Goal: Navigation & Orientation: Understand site structure

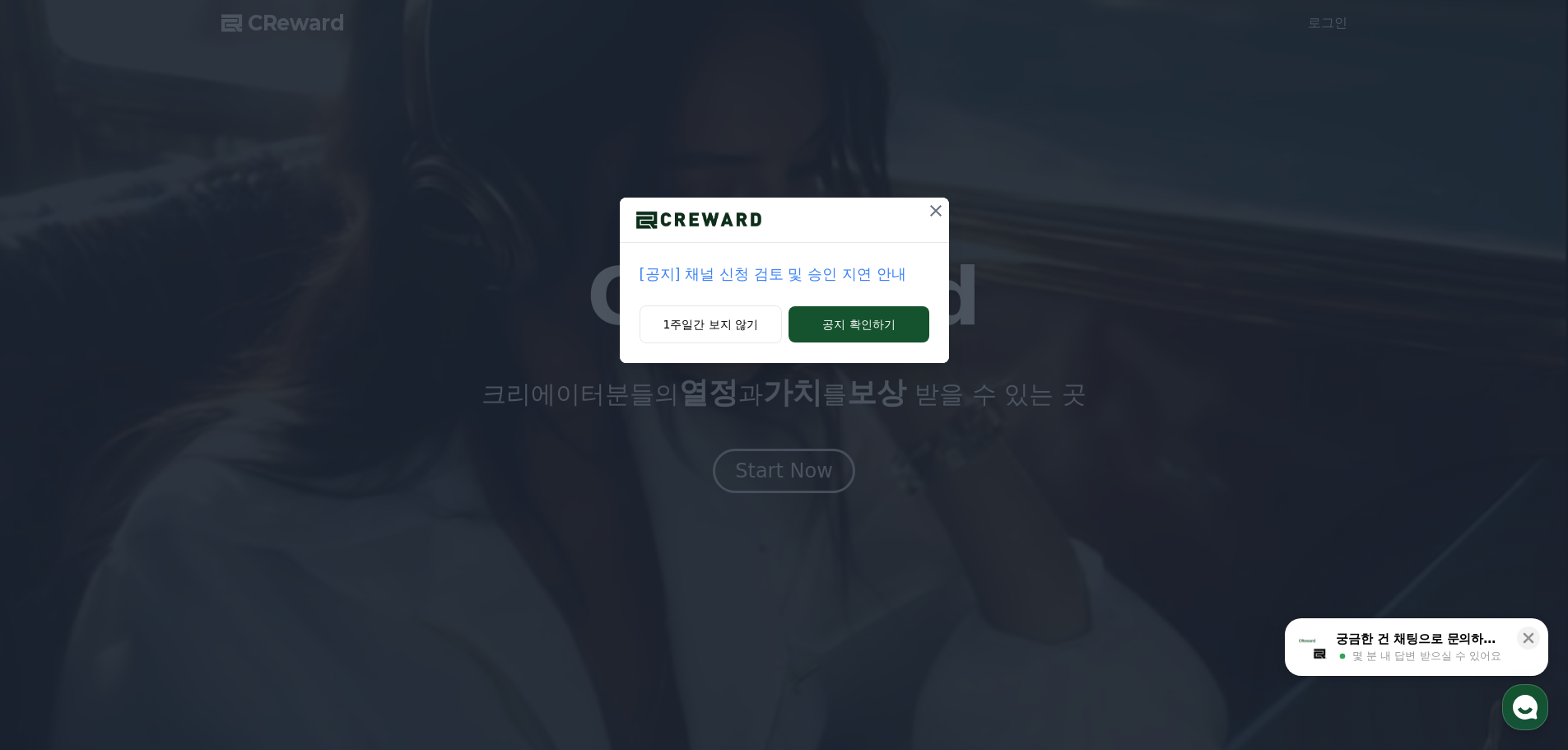
click at [932, 204] on icon at bounding box center [936, 211] width 20 height 20
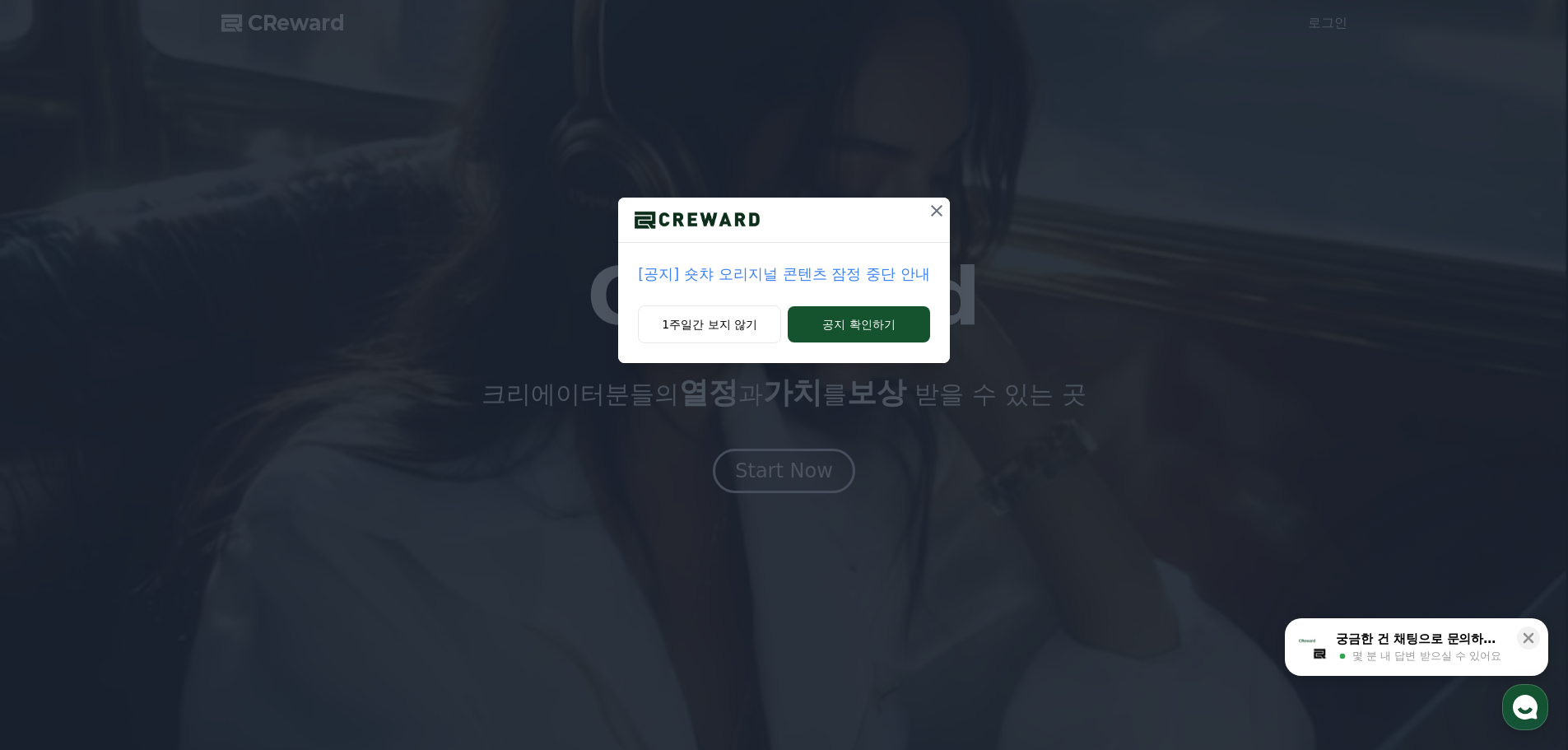
click at [831, 266] on p "[공지] 숏챠 오리지널 콘텐츠 잠정 중단 안내" at bounding box center [784, 275] width 292 height 23
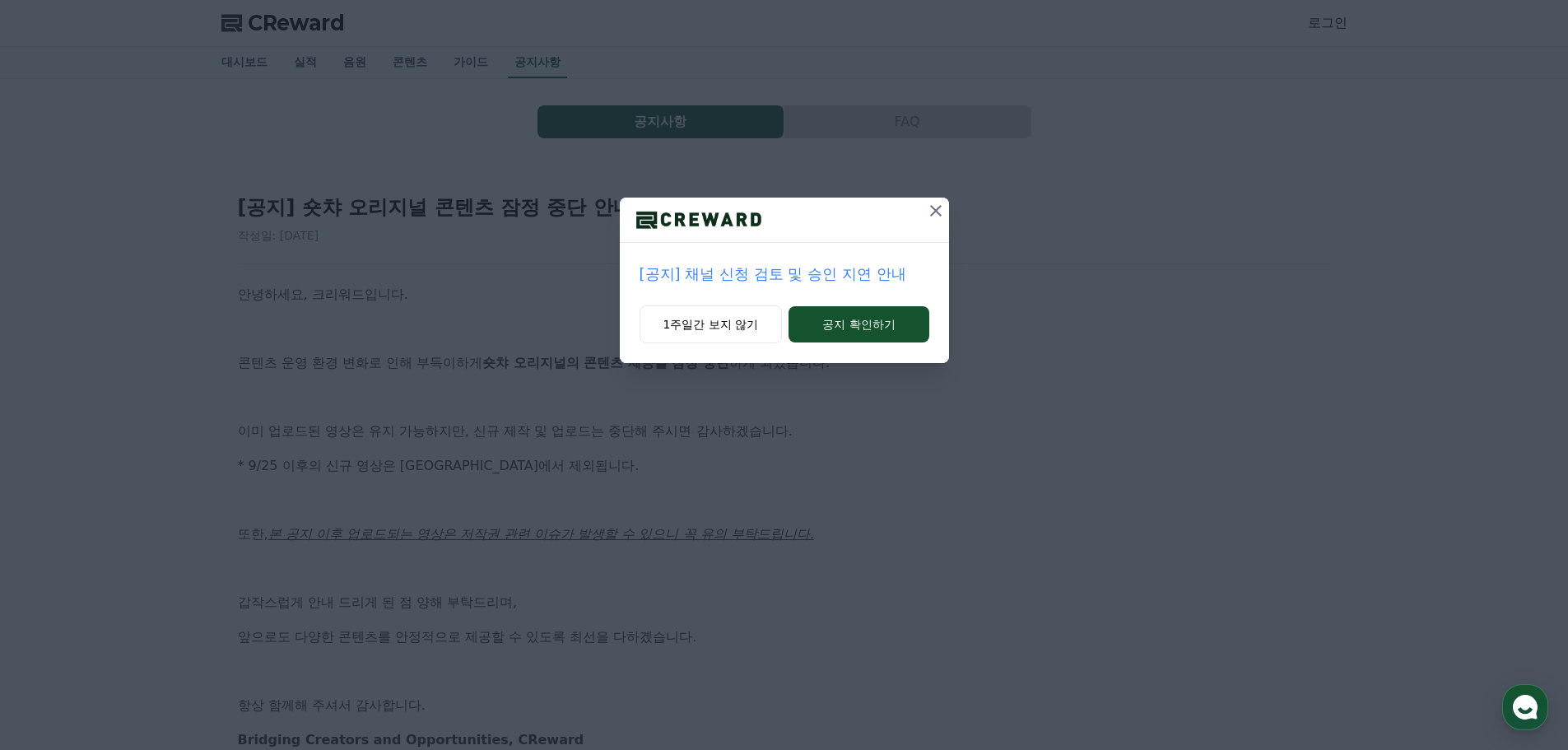
click at [936, 207] on icon at bounding box center [936, 211] width 20 height 20
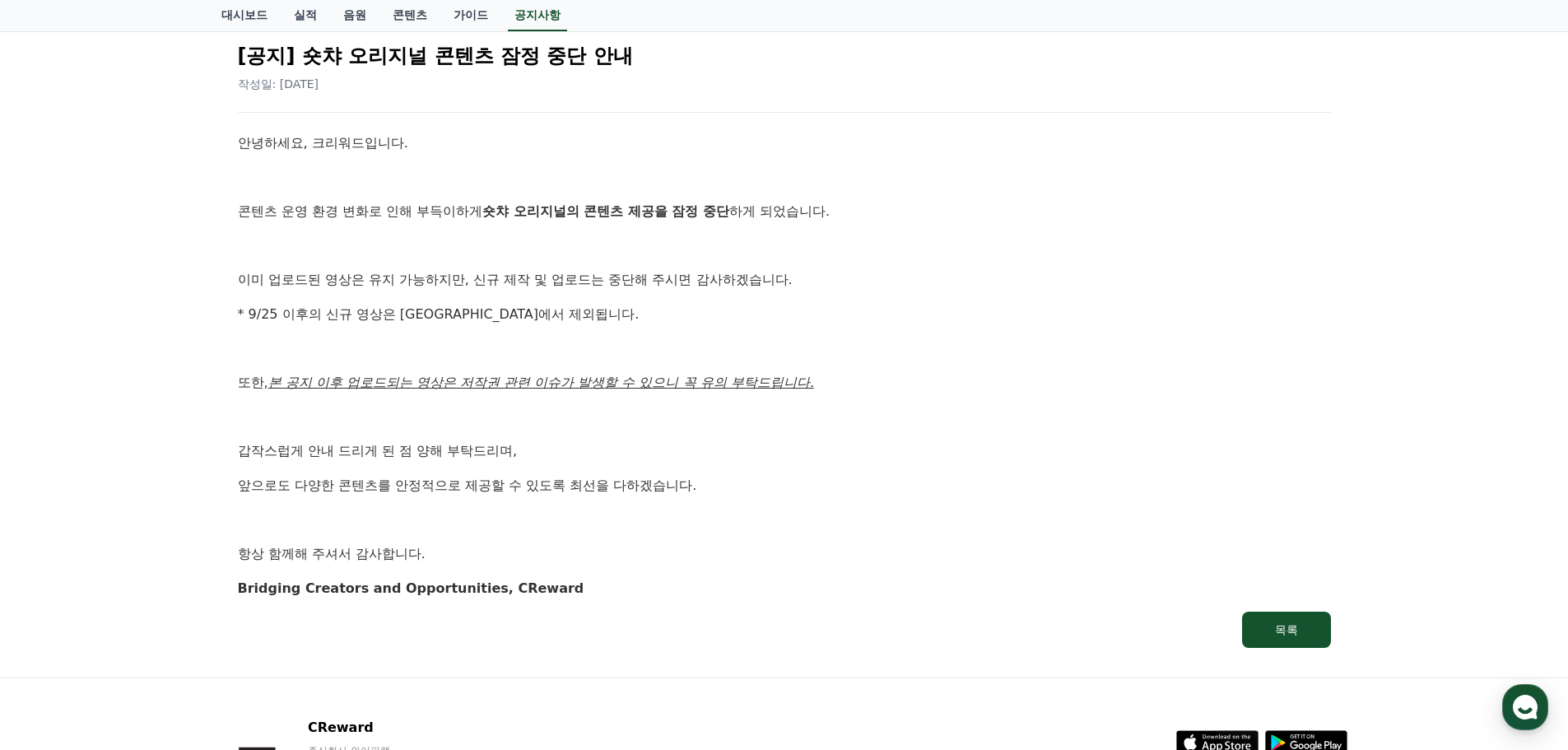
scroll to position [165, 0]
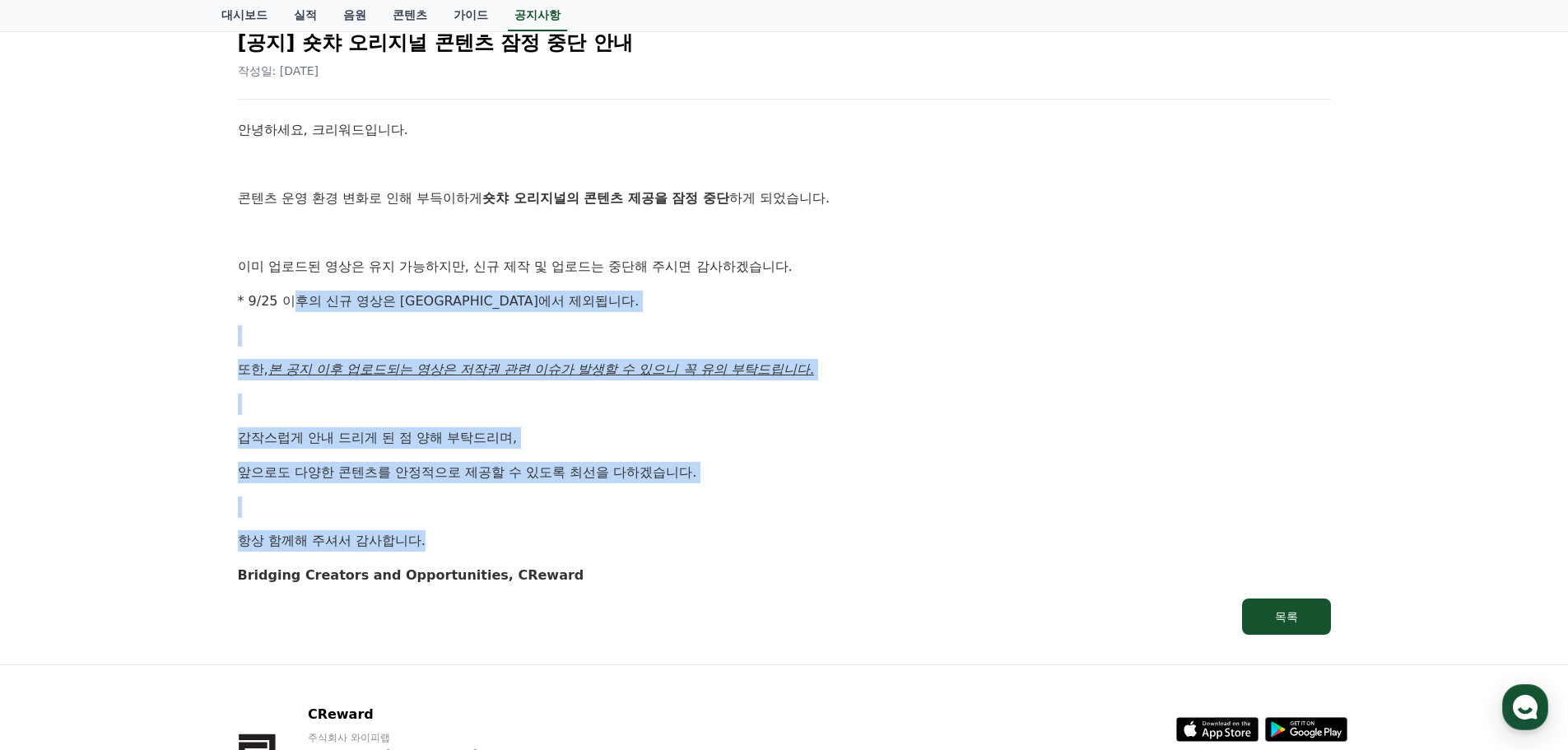
drag, startPoint x: 288, startPoint y: 279, endPoint x: 716, endPoint y: 530, distance: 496.2
click at [716, 530] on div "안녕하세요, 크리워드입니다. 콘텐츠 운영 환경 변화로 인해 부득이하게 숏챠 오리지널의 콘텐츠 제공을 잠정 중단 하게 되었습니다. 이미 업로드된…" at bounding box center [784, 352] width 1093 height 465
click at [716, 530] on p "항상 함께해 주셔서 감사합니다." at bounding box center [784, 541] width 1093 height 22
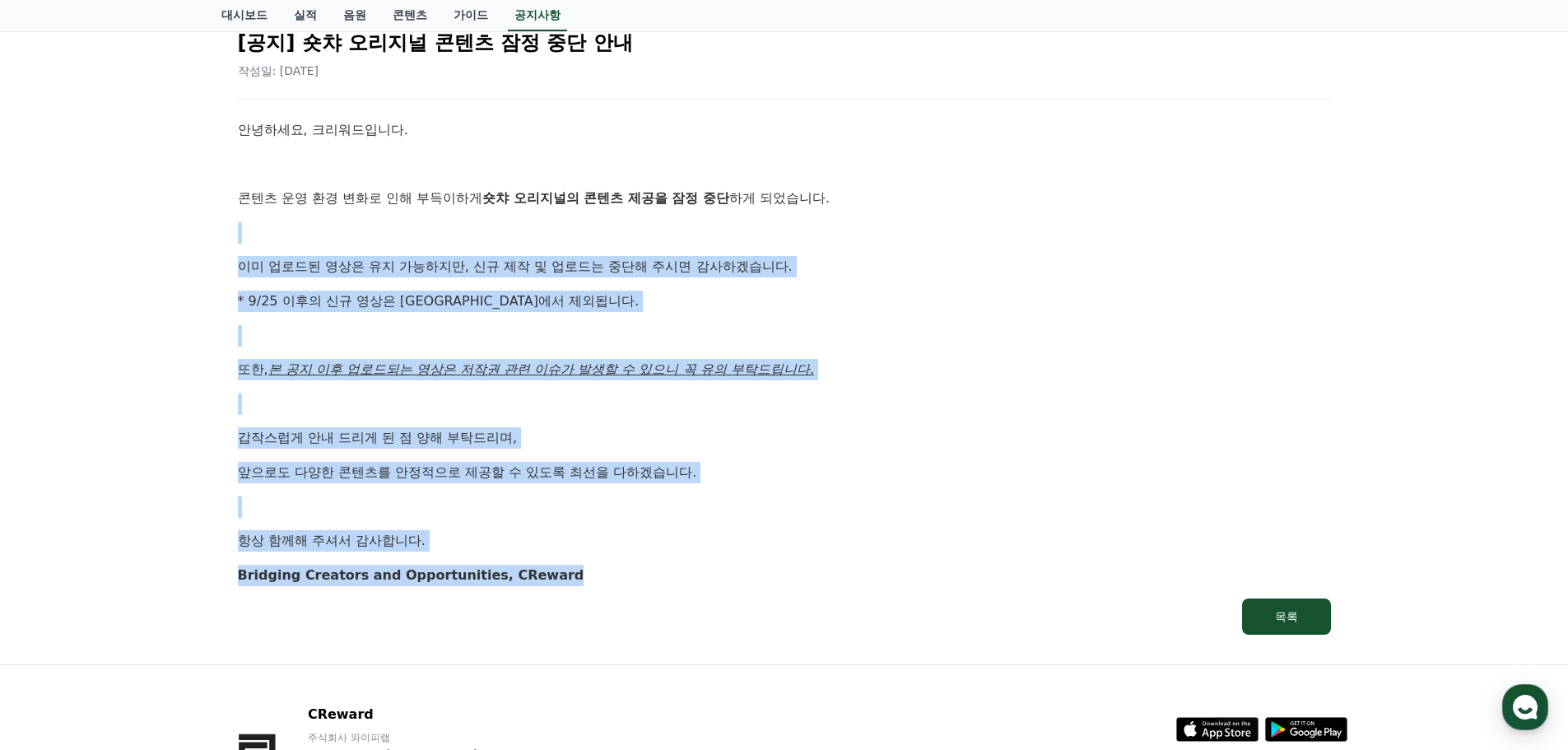
drag, startPoint x: 698, startPoint y: 566, endPoint x: 653, endPoint y: 219, distance: 349.9
click at [653, 219] on div "안녕하세요, 크리워드입니다. 콘텐츠 운영 환경 변화로 인해 부득이하게 숏챠 오리지널의 콘텐츠 제공을 잠정 중단 하게 되었습니다. 이미 업로드된…" at bounding box center [784, 352] width 1093 height 465
click at [652, 219] on div "안녕하세요, 크리워드입니다. 콘텐츠 운영 환경 변화로 인해 부득이하게 숏챠 오리지널의 콘텐츠 제공을 잠정 중단 하게 되었습니다. 이미 업로드된…" at bounding box center [784, 352] width 1093 height 465
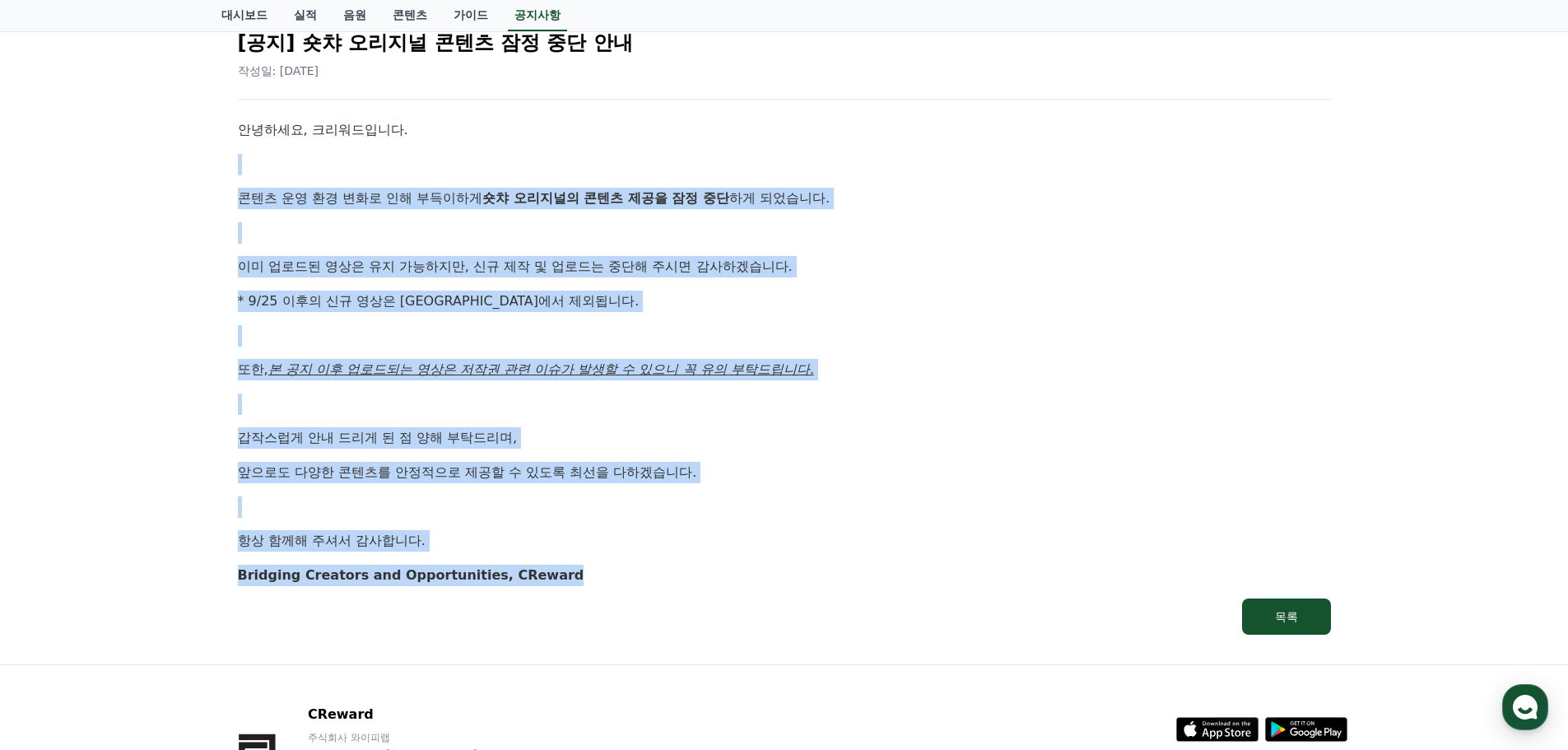
drag, startPoint x: 653, startPoint y: 160, endPoint x: 758, endPoint y: 610, distance: 462.1
click at [758, 609] on div "[공지] 숏챠 오리지널 콘텐츠 잠정 중단 안내 작성일: [DATE] 안녕하세요, 크리워드입니다. 콘텐츠 운영 환경 변화로 인해 부득이하게 숏챠…" at bounding box center [784, 326] width 1099 height 625
click at [758, 610] on link "목록" at bounding box center [784, 617] width 1093 height 36
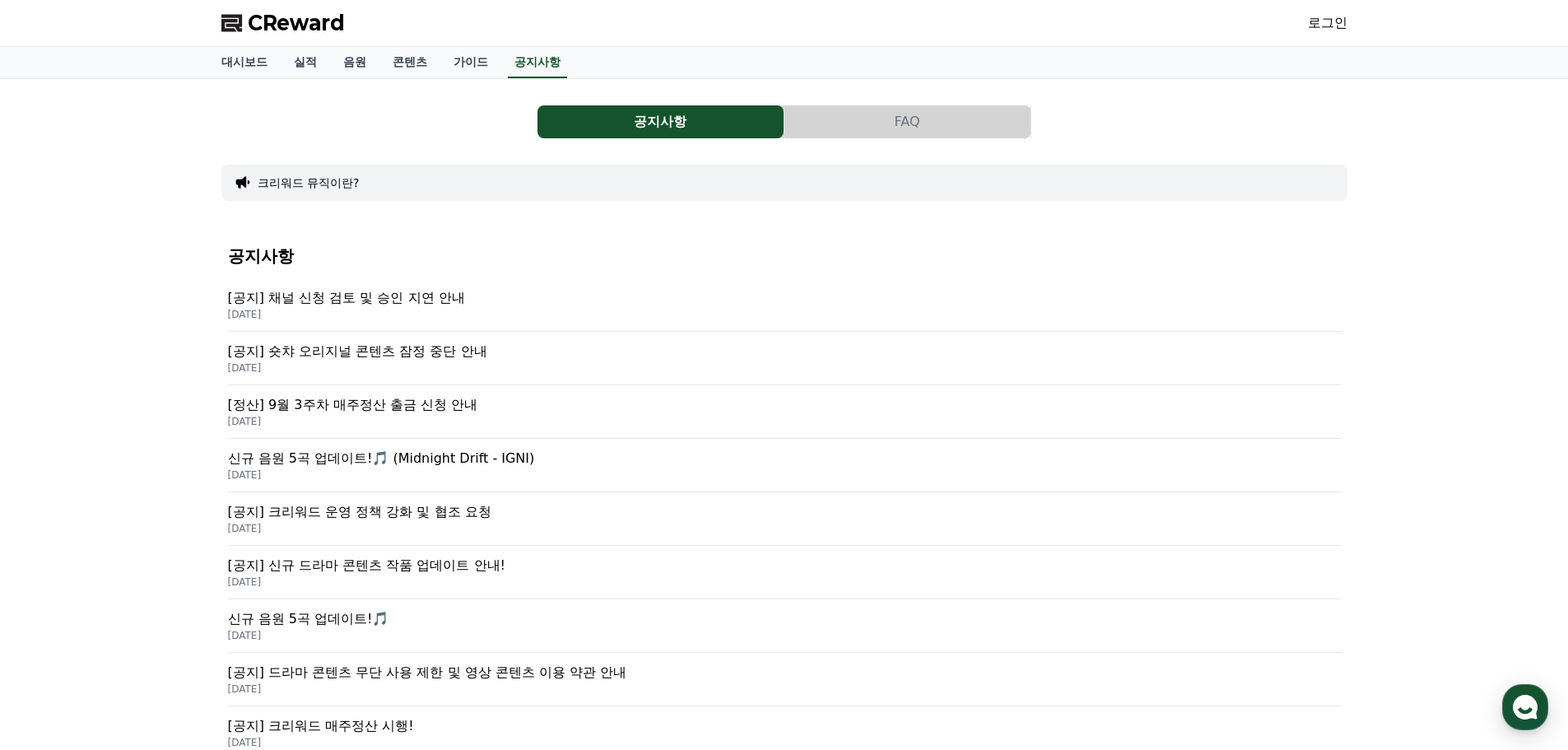
drag, startPoint x: 605, startPoint y: 504, endPoint x: 597, endPoint y: 485, distance: 20.6
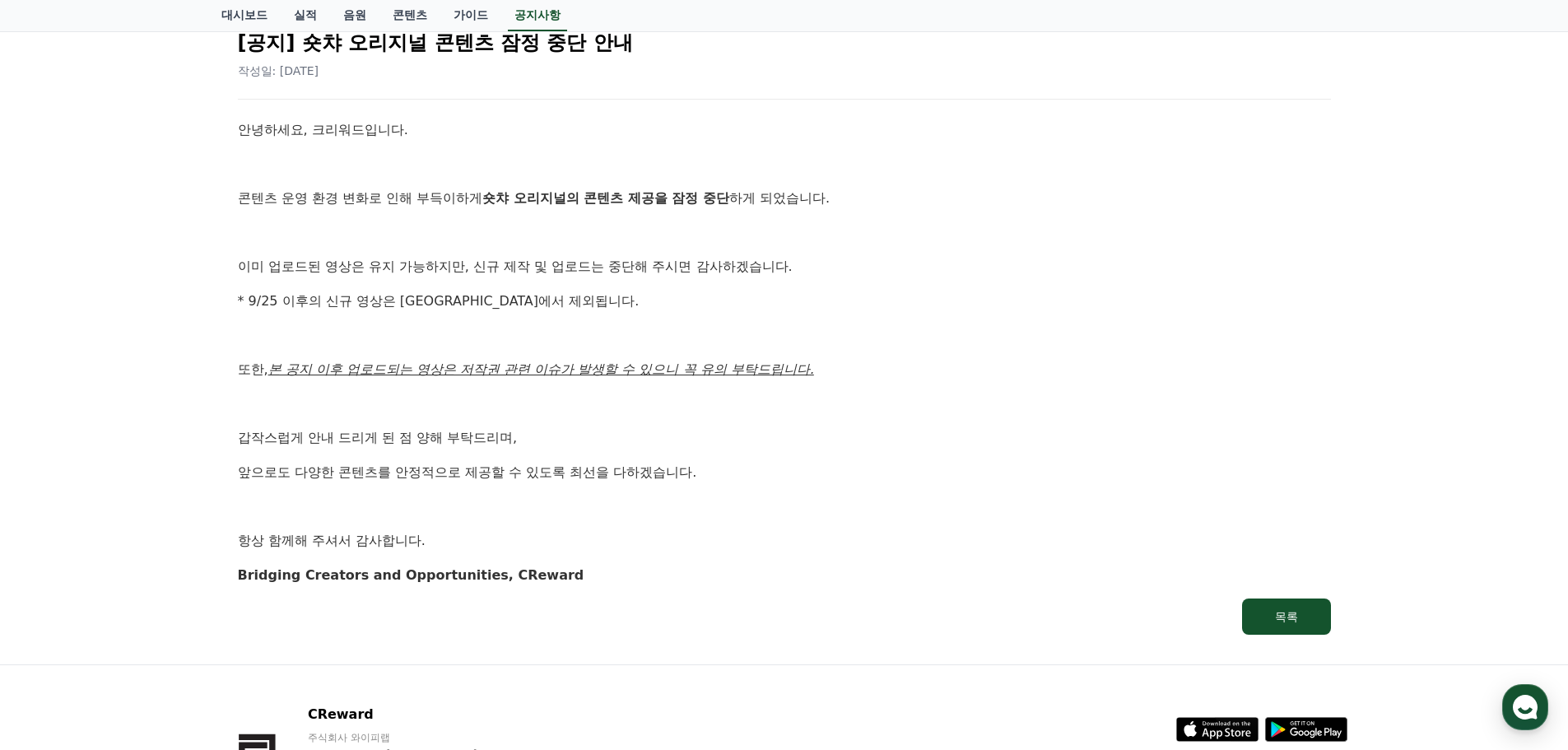
drag, startPoint x: 628, startPoint y: 478, endPoint x: 629, endPoint y: 469, distance: 9.1
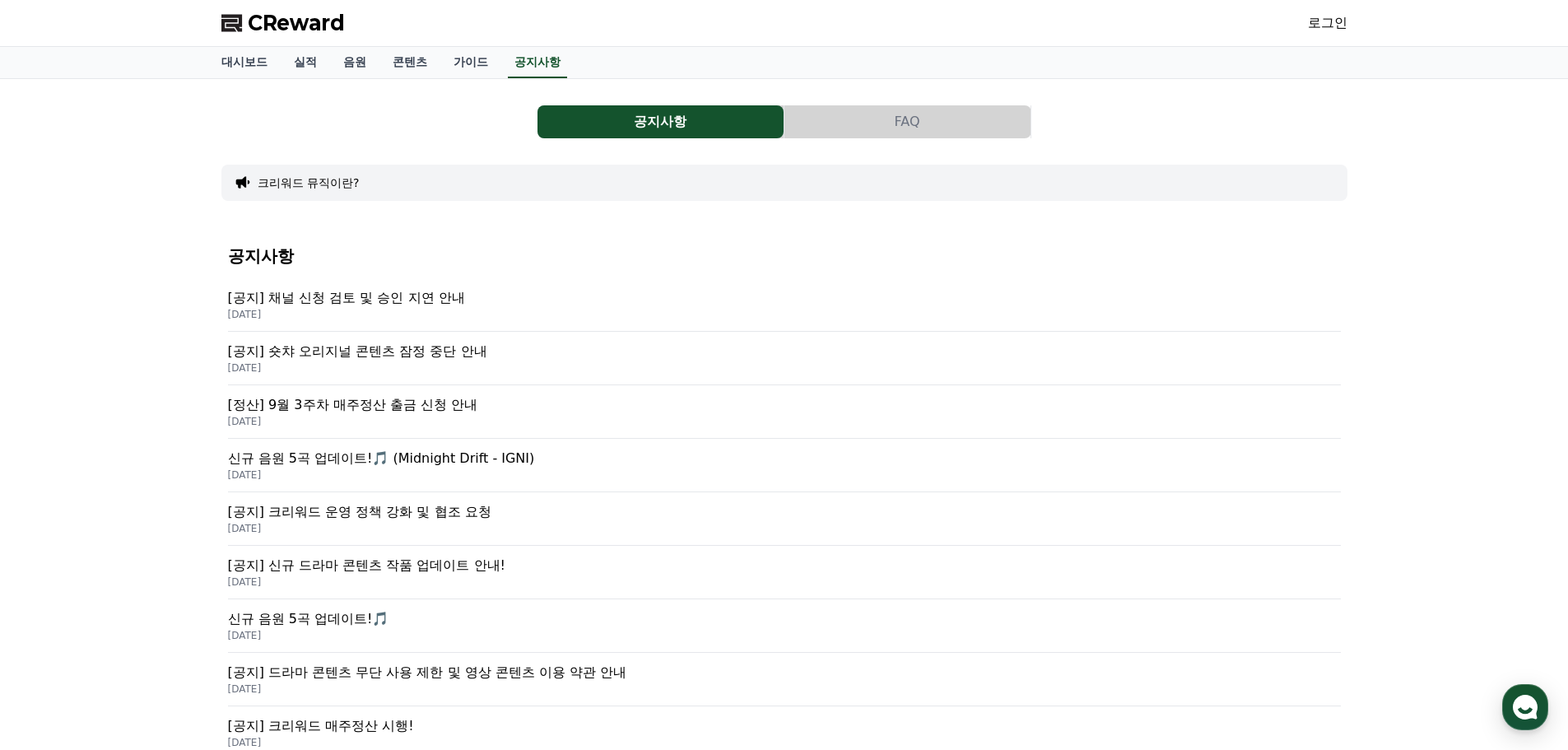
click at [383, 294] on p "[공지] 채널 신청 검토 및 승인 지연 안내" at bounding box center [784, 298] width 1113 height 20
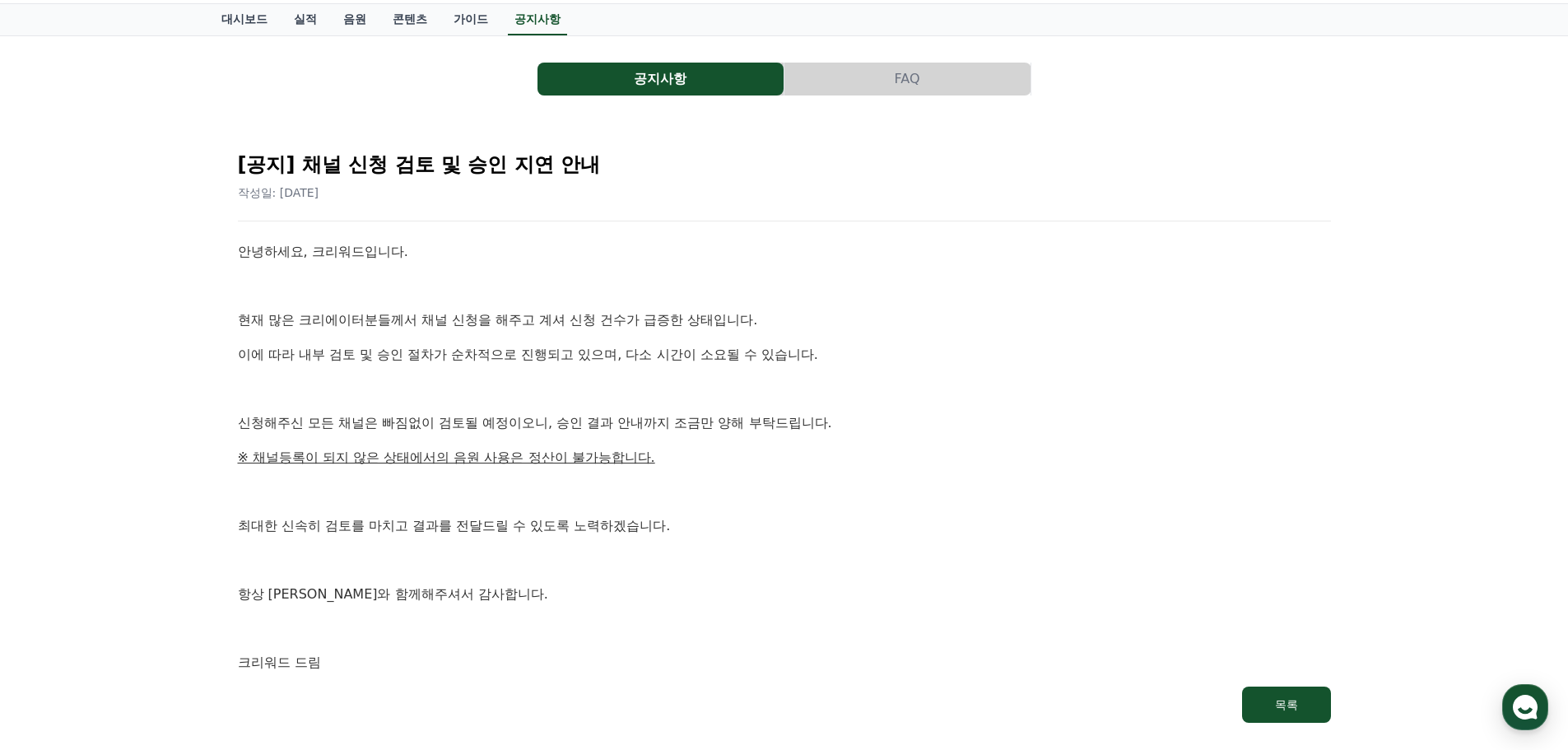
scroll to position [82, 0]
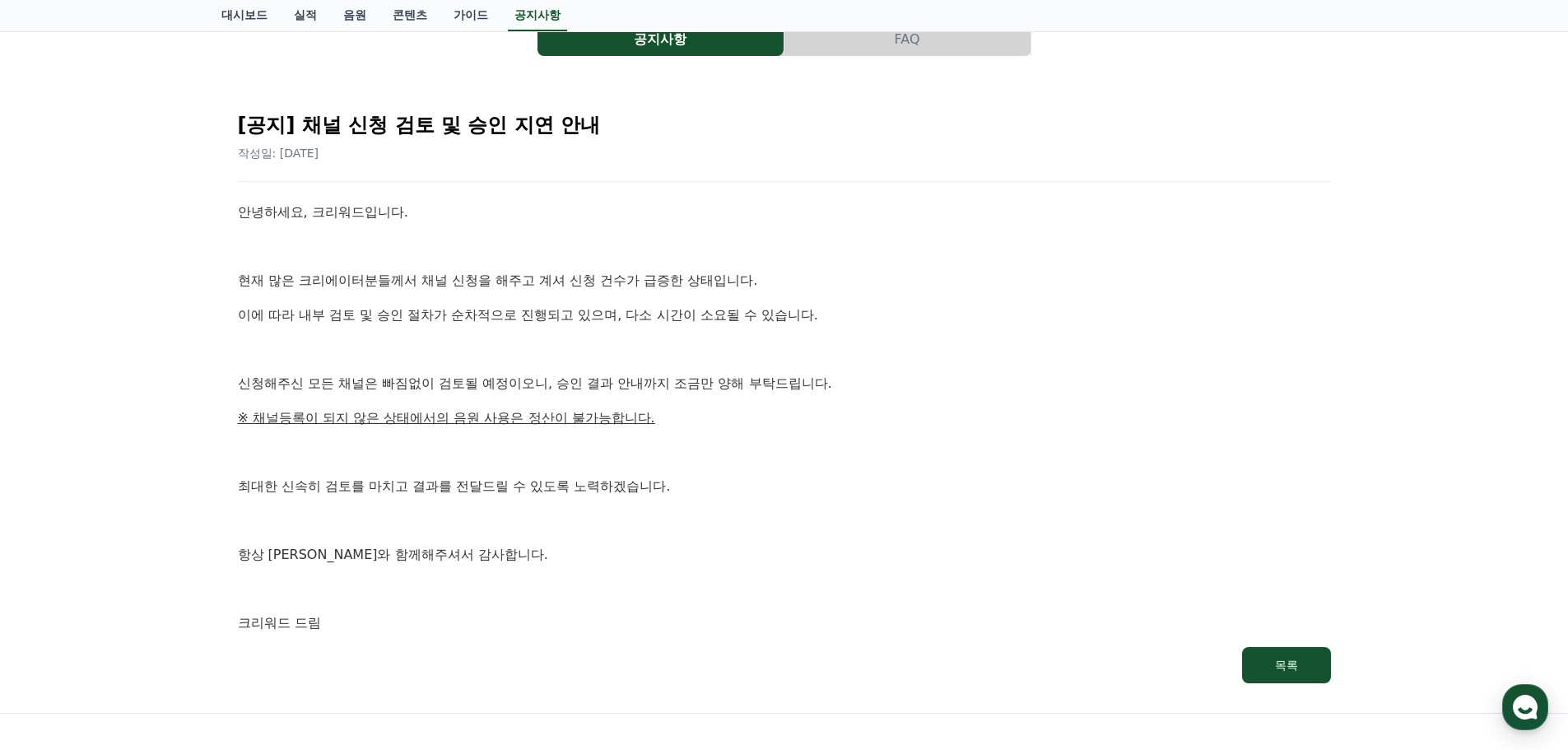
click at [475, 343] on p at bounding box center [784, 349] width 1093 height 22
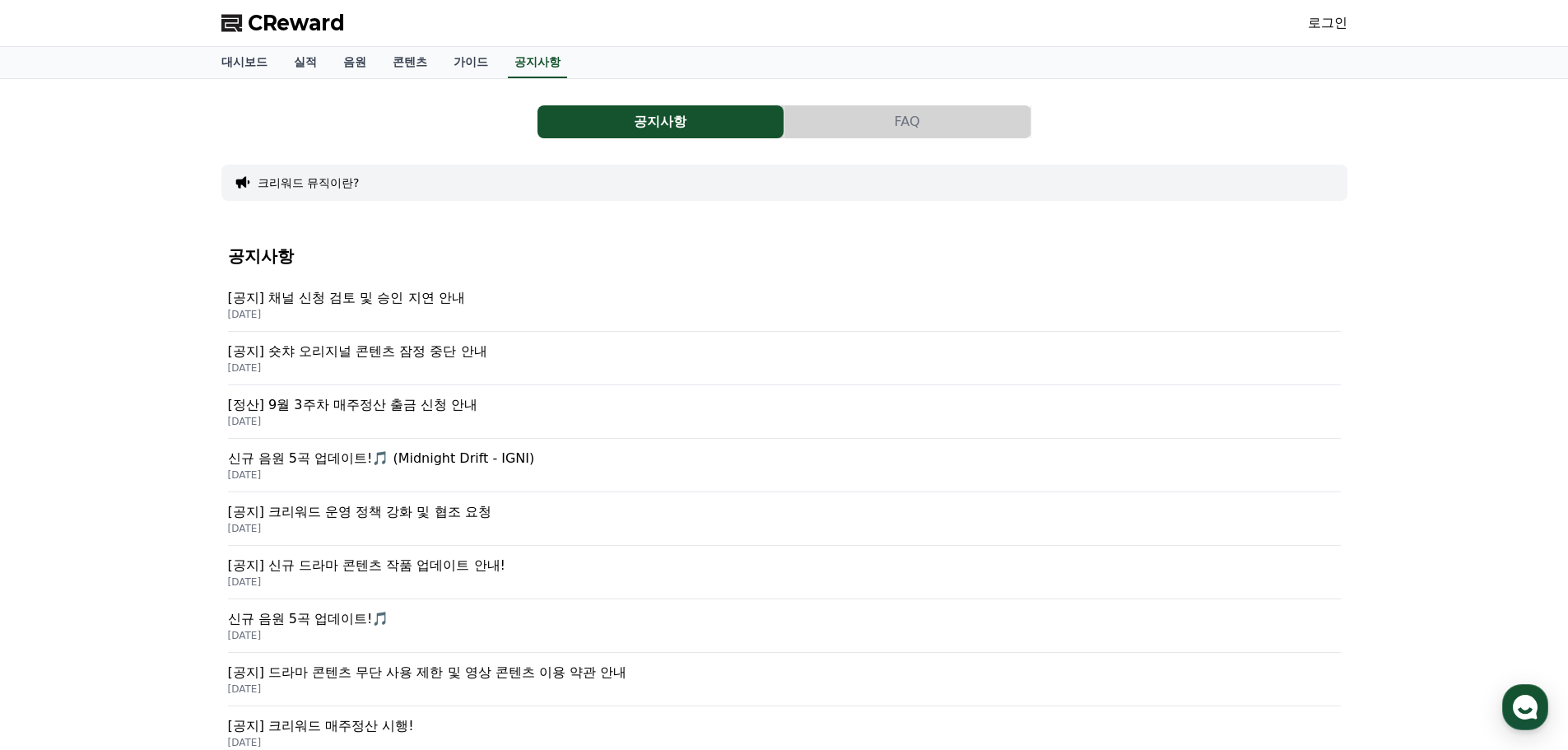
click at [389, 355] on p "[공지] 숏챠 오리지널 콘텐츠 잠정 중단 안내" at bounding box center [784, 351] width 1113 height 20
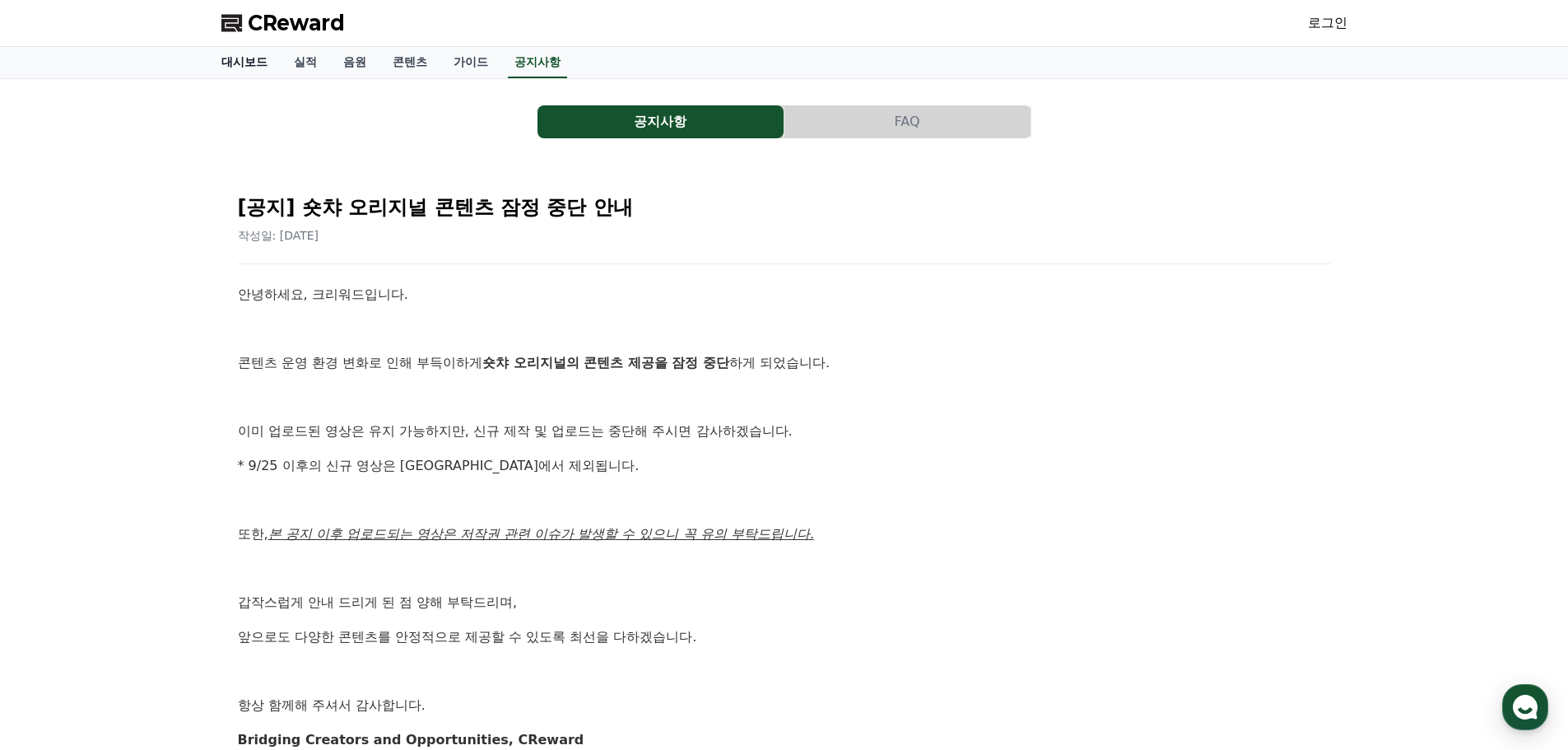
click at [239, 61] on link "대시보드" at bounding box center [244, 62] width 72 height 32
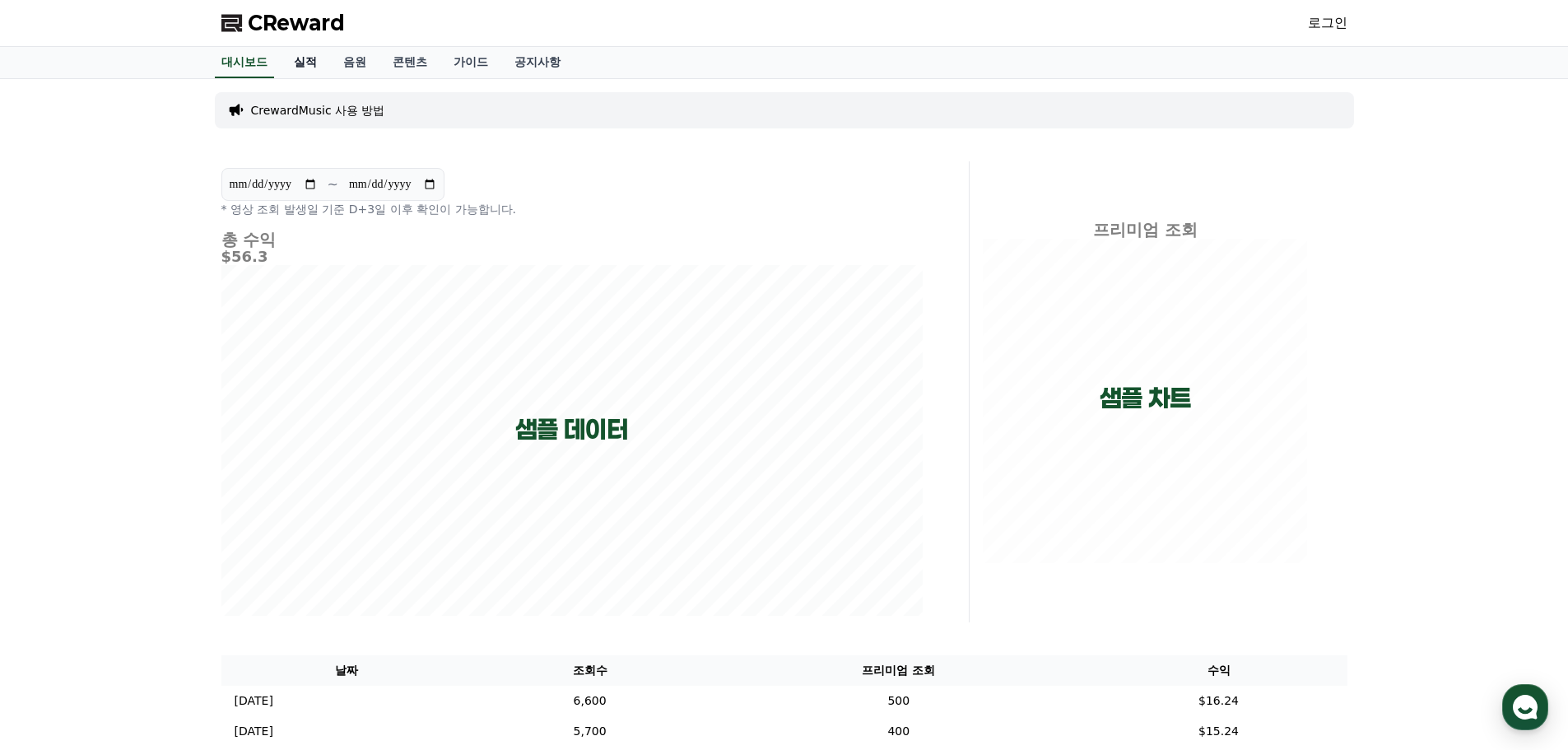
click at [288, 57] on link "실적" at bounding box center [305, 62] width 50 height 32
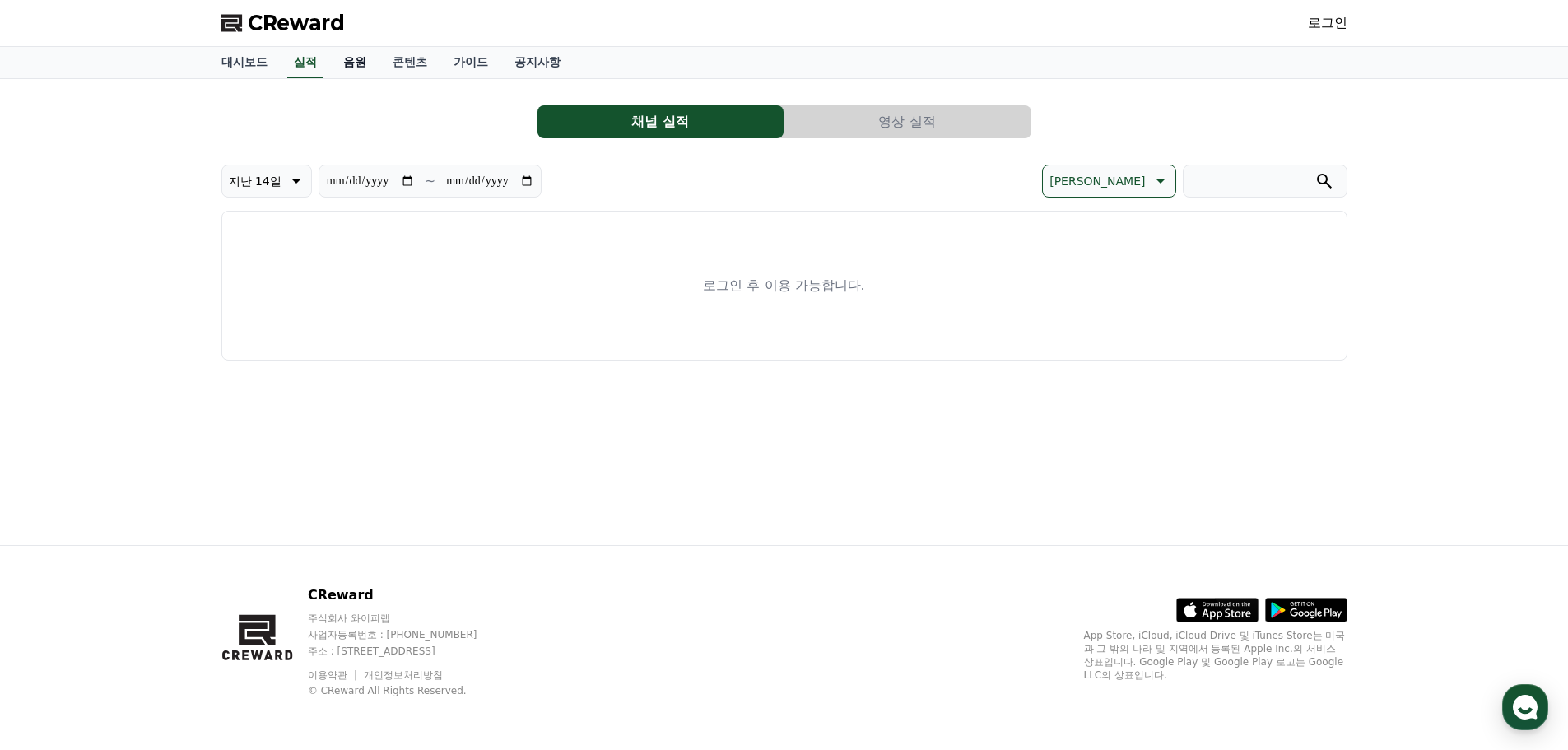
click at [340, 67] on link "음원" at bounding box center [355, 62] width 50 height 32
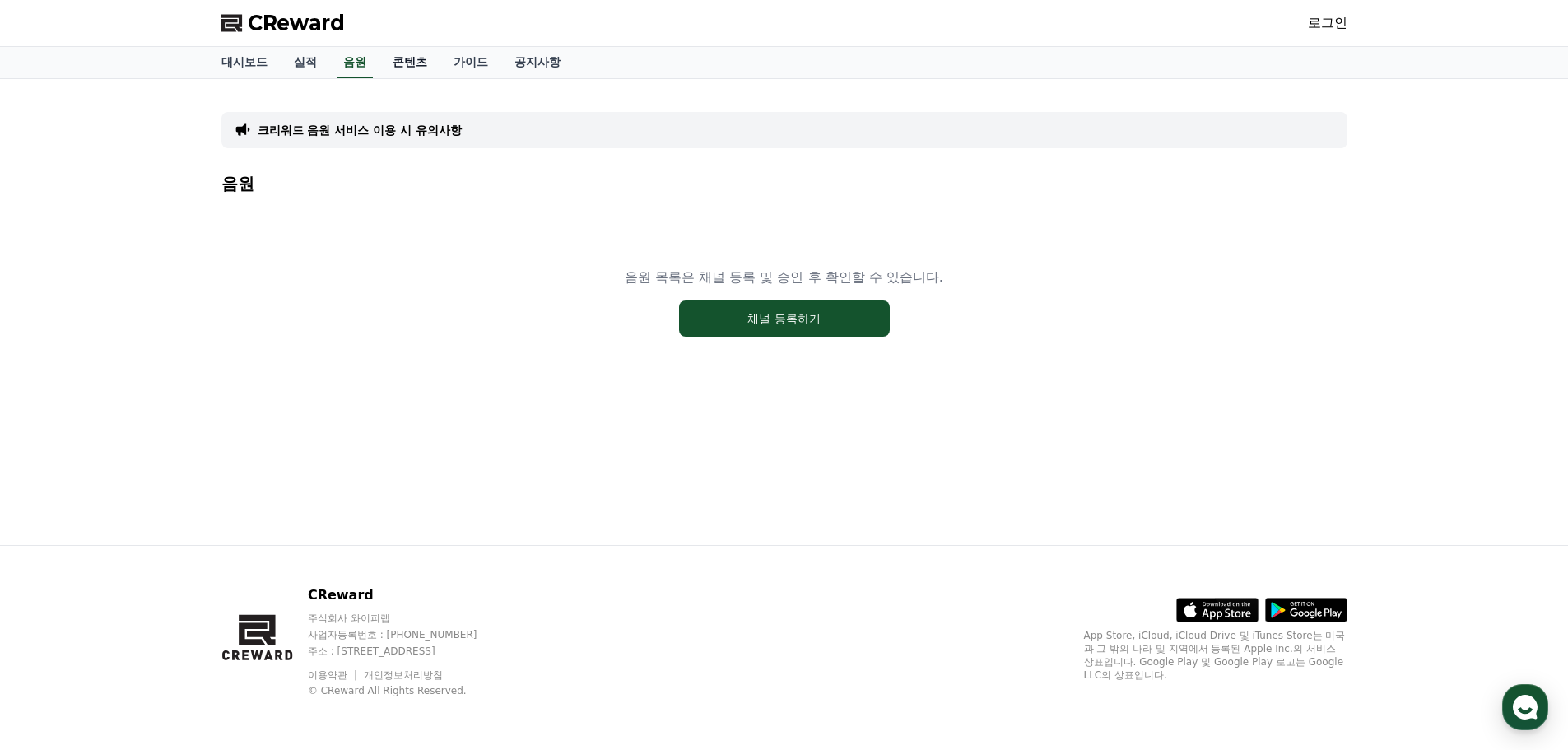
click at [405, 68] on link "콘텐츠" at bounding box center [410, 62] width 61 height 32
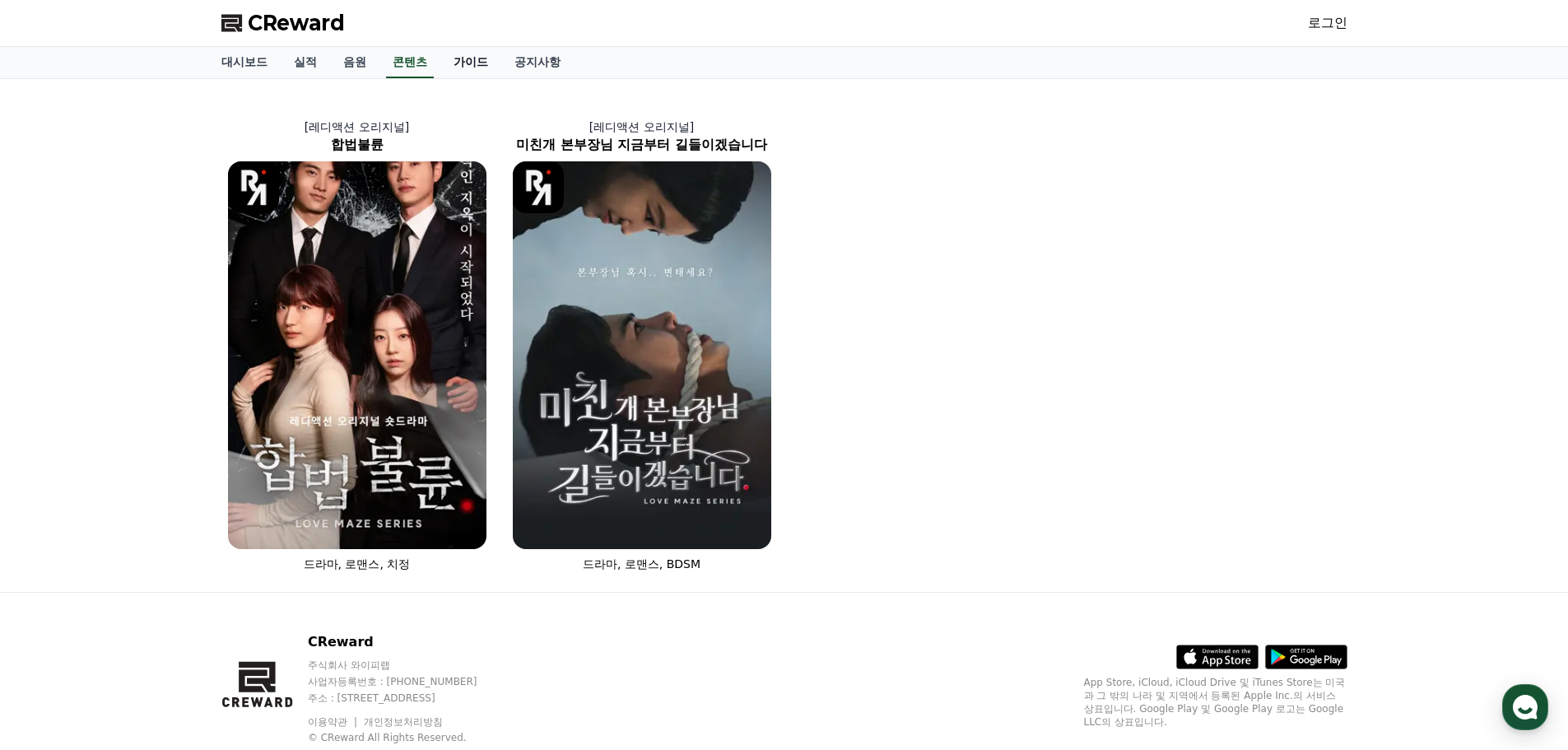
click at [469, 59] on link "가이드" at bounding box center [471, 62] width 61 height 32
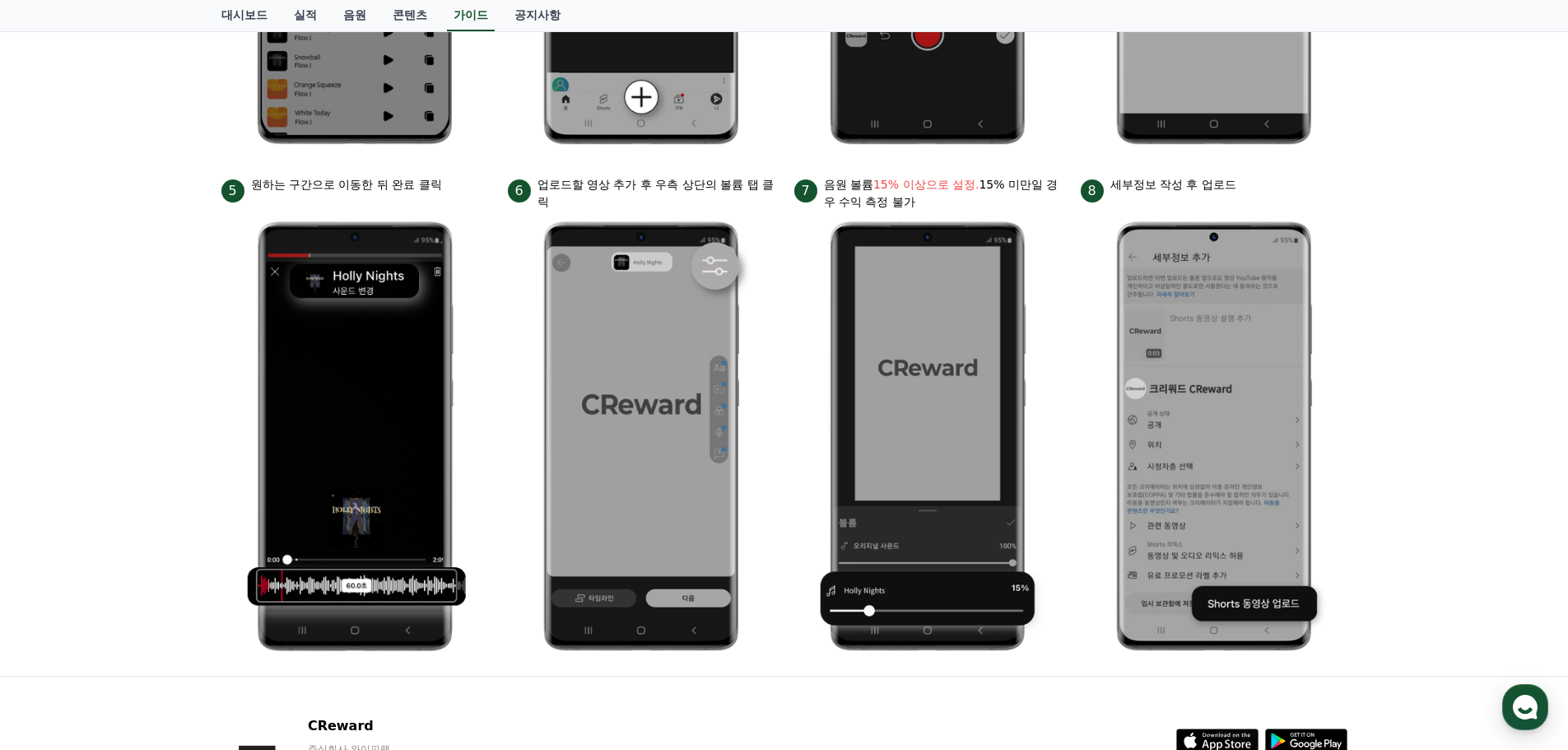
scroll to position [737, 0]
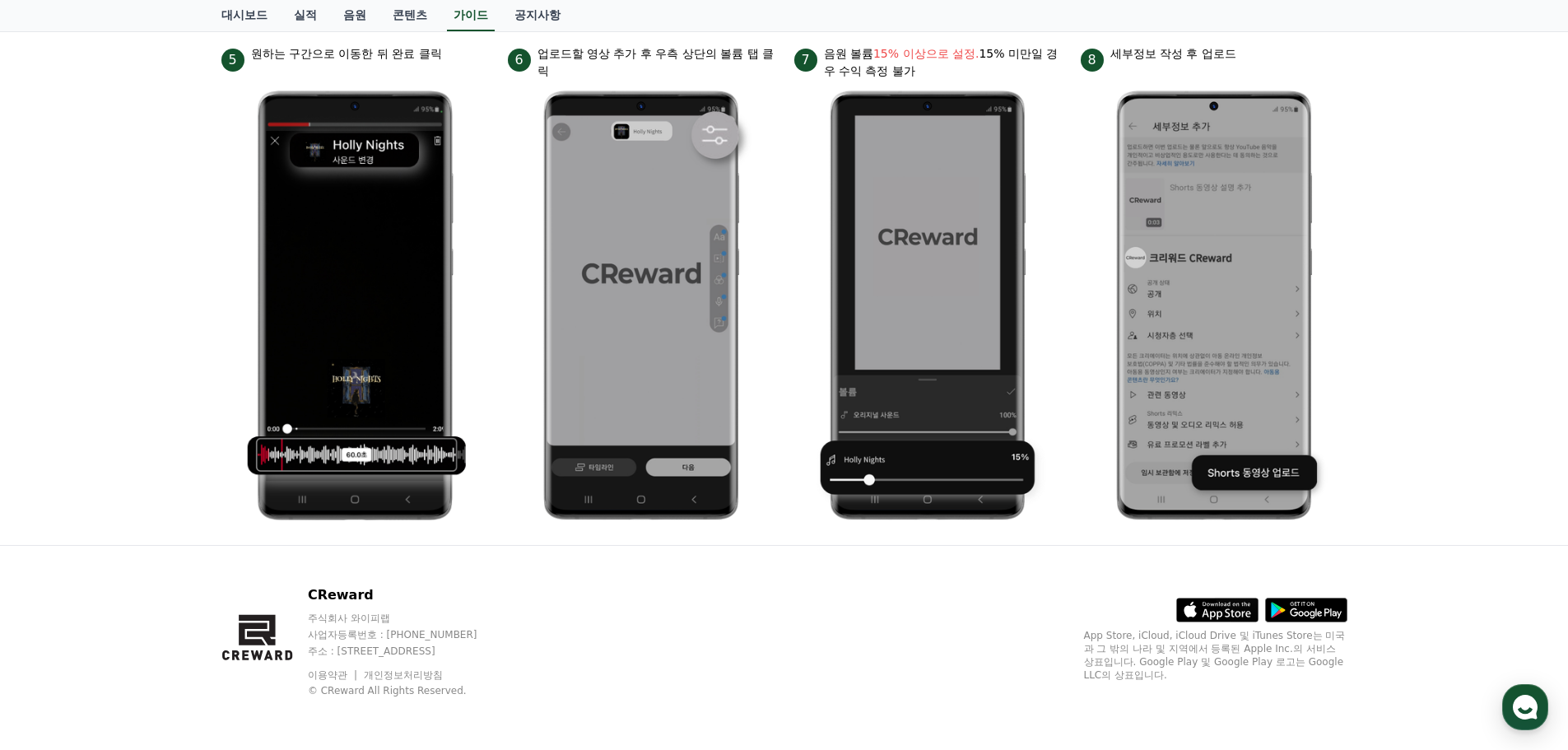
drag, startPoint x: 765, startPoint y: 726, endPoint x: 780, endPoint y: 725, distance: 15.0
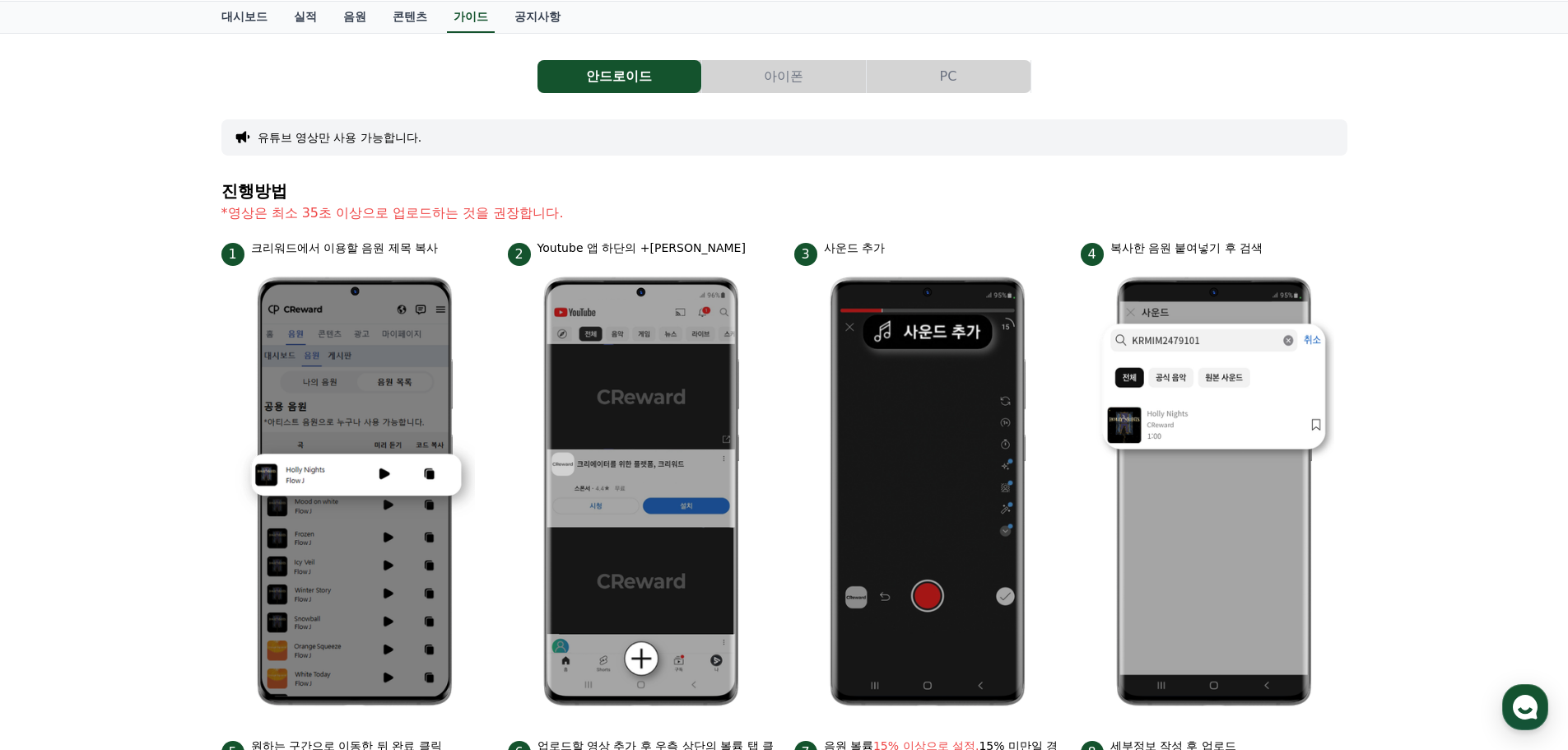
scroll to position [0, 0]
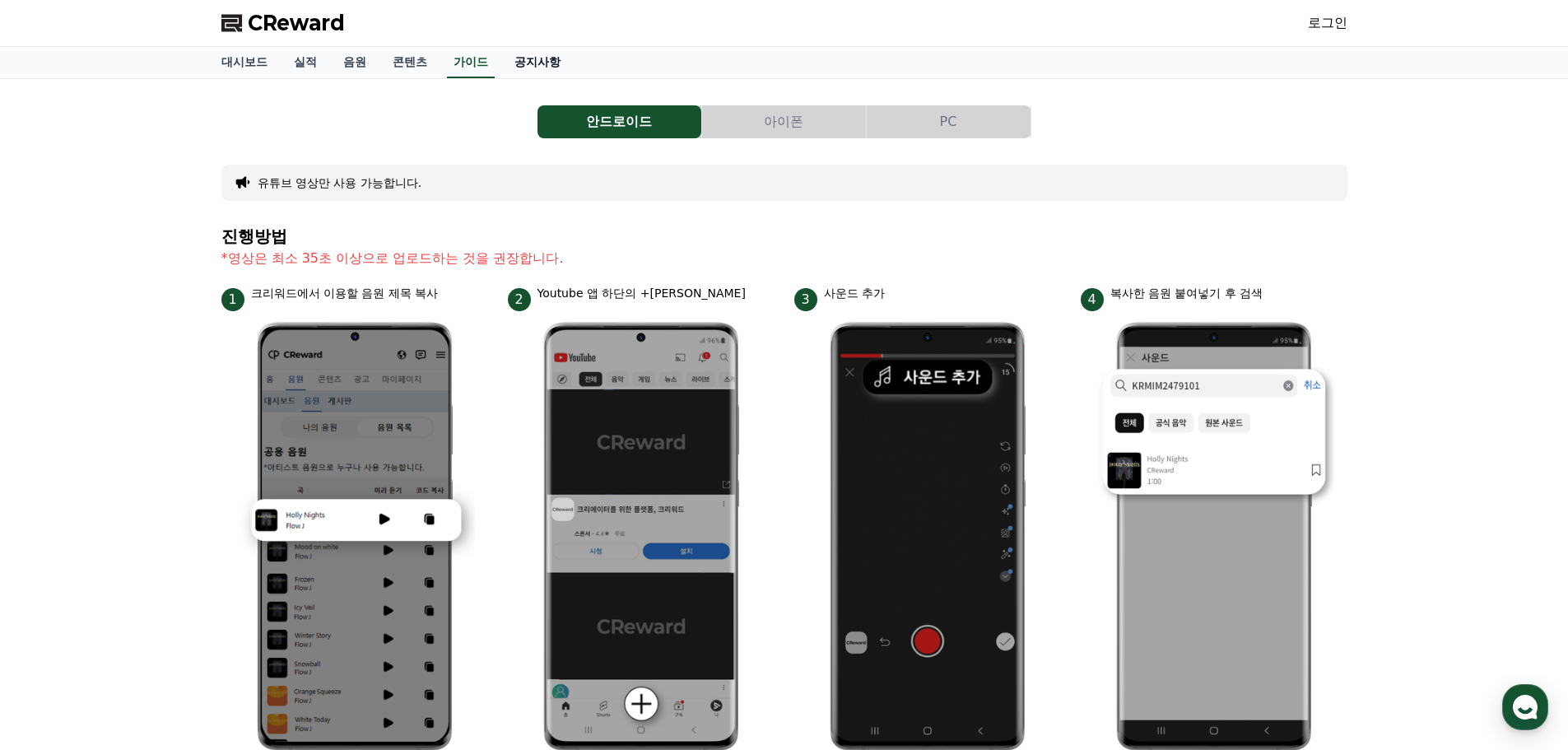
click at [513, 70] on link "공지사항" at bounding box center [537, 62] width 72 height 32
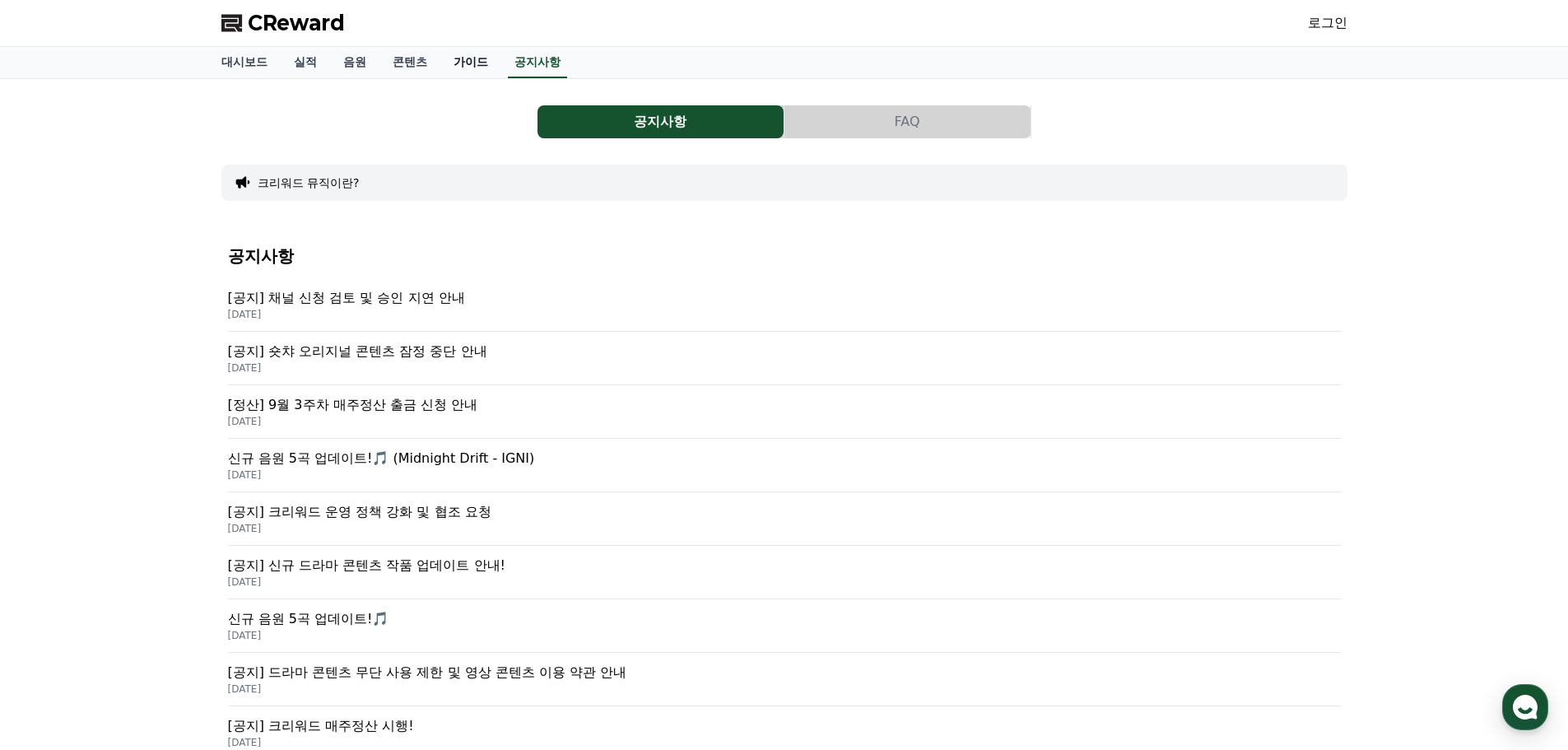
click at [444, 63] on link "가이드" at bounding box center [471, 62] width 61 height 32
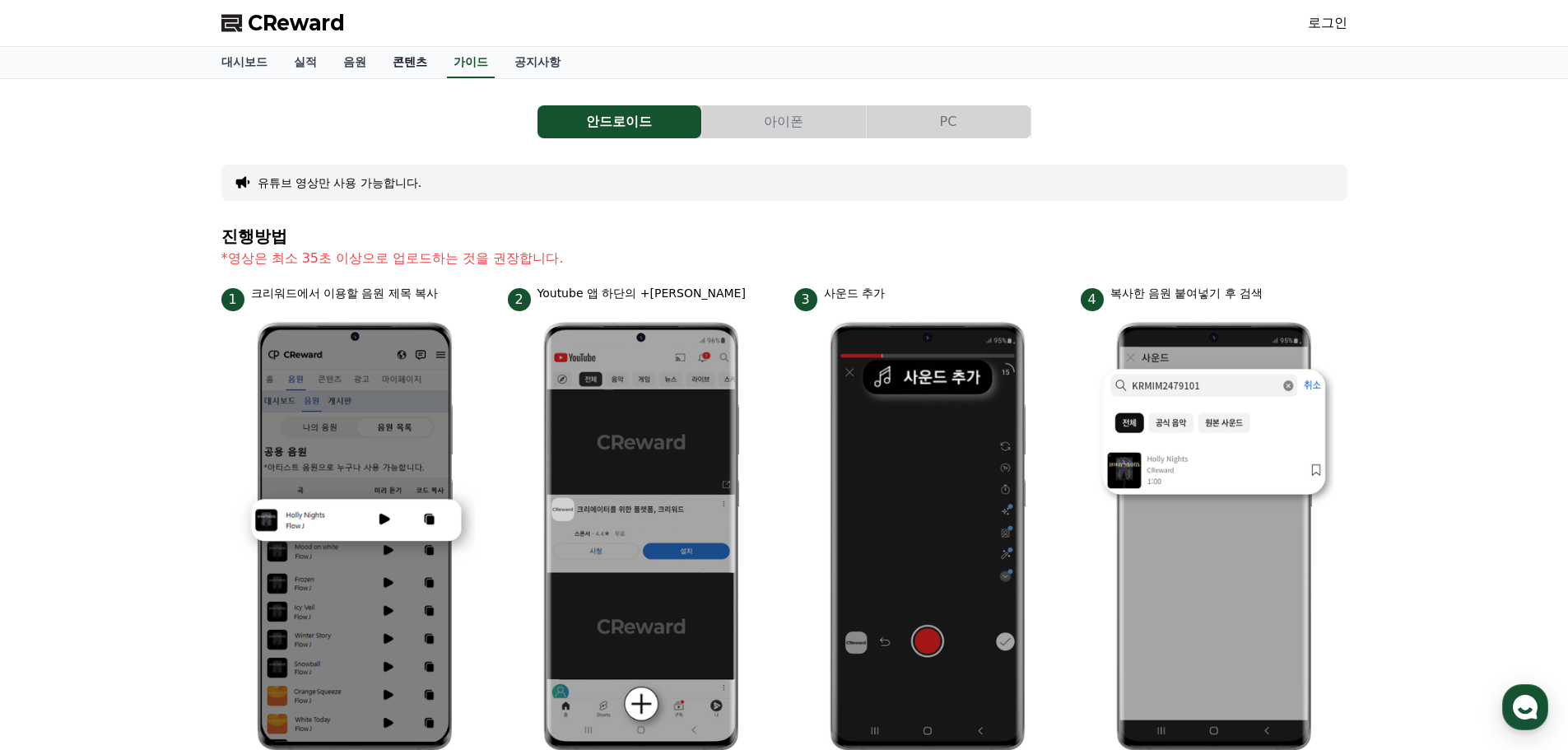
click at [415, 54] on link "콘텐츠" at bounding box center [410, 62] width 61 height 32
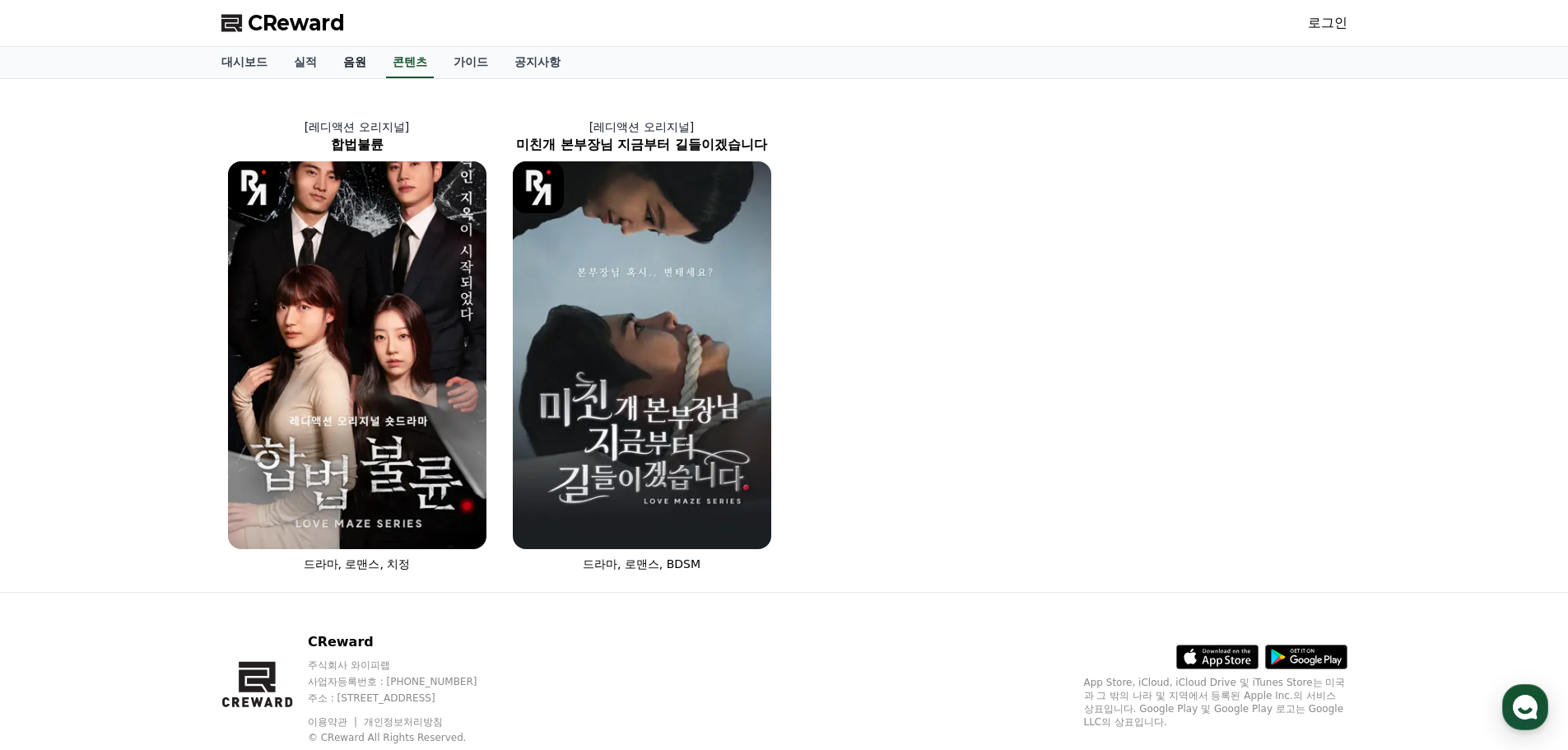
click at [360, 73] on link "음원" at bounding box center [355, 62] width 50 height 32
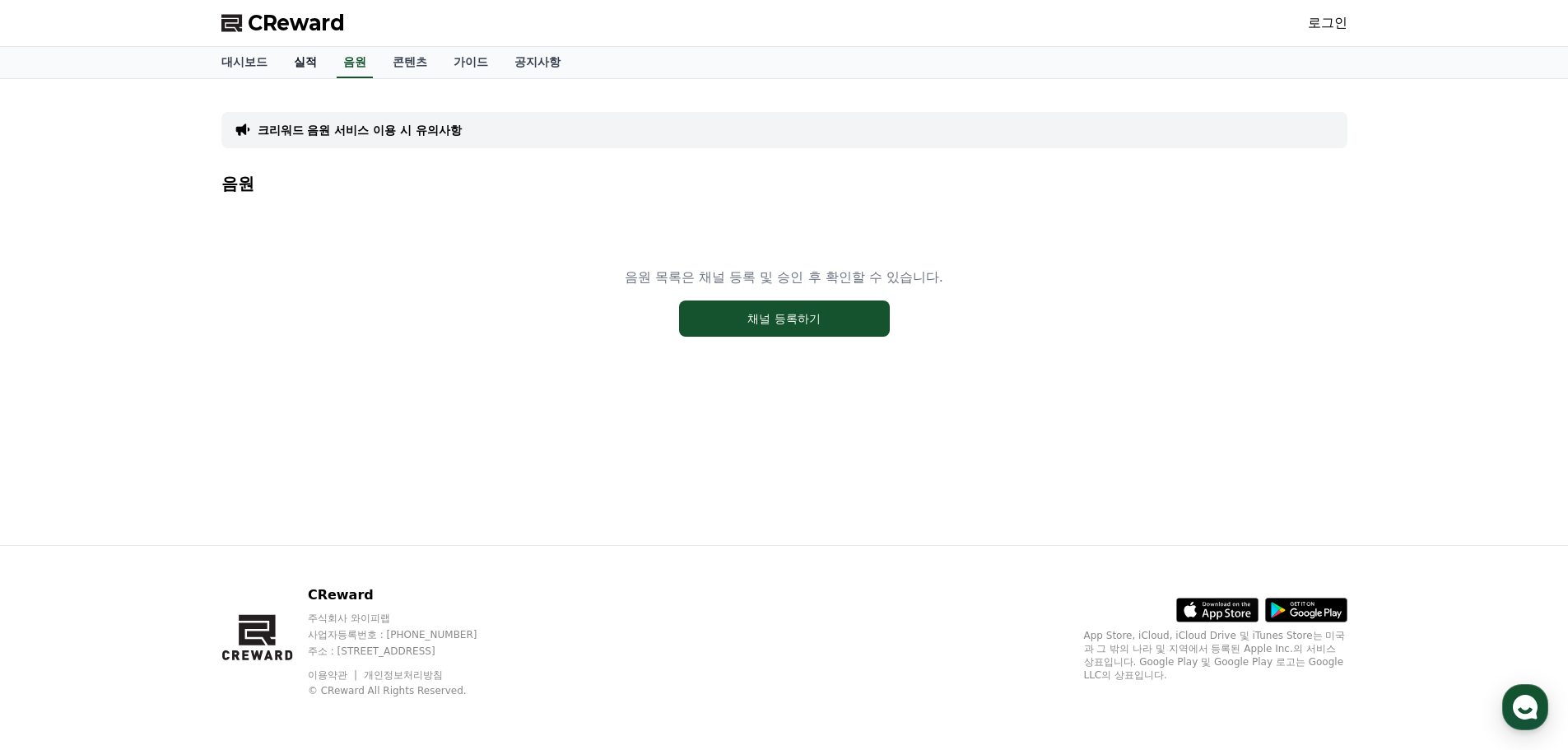
click at [311, 62] on link "실적" at bounding box center [305, 62] width 50 height 32
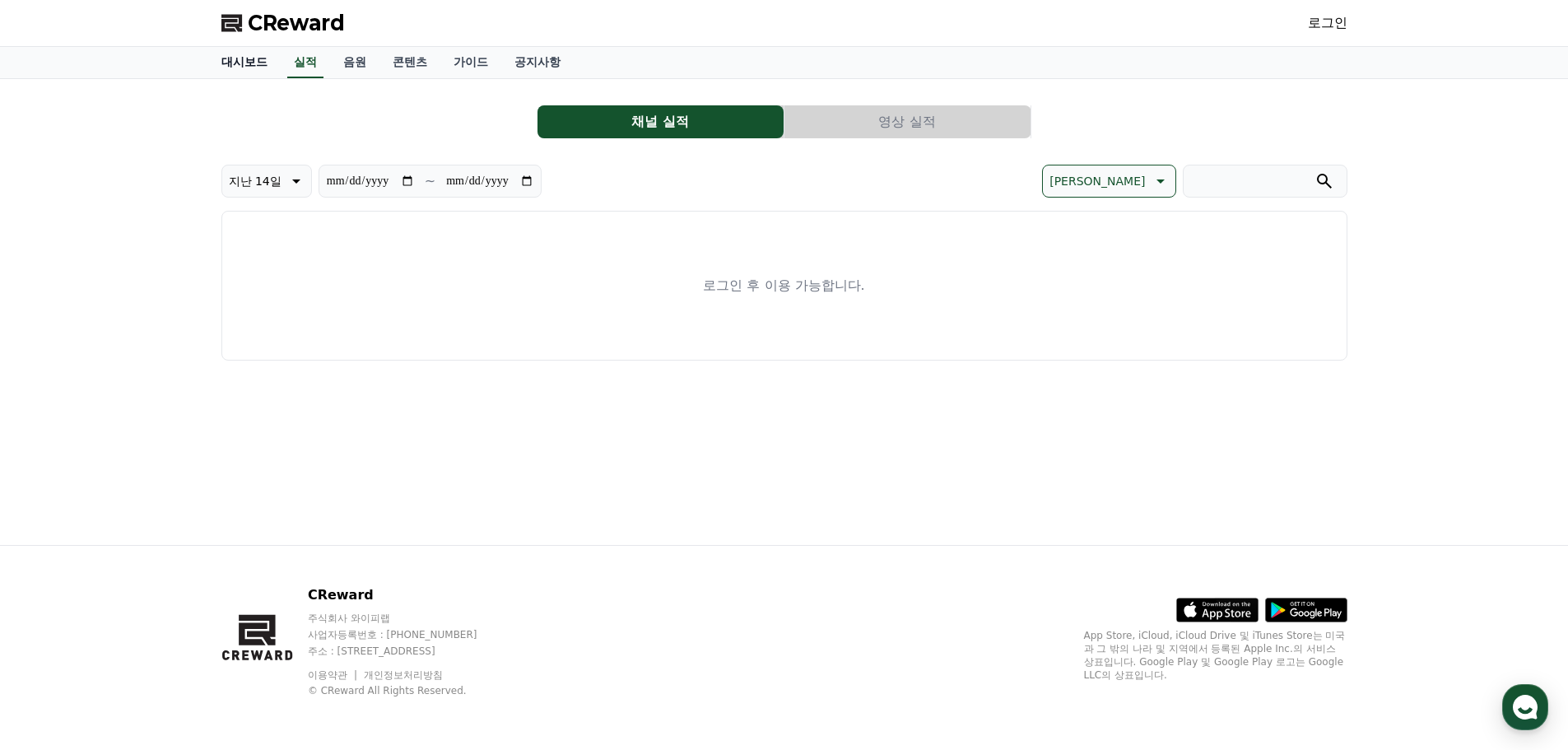
click at [247, 70] on link "대시보드" at bounding box center [244, 62] width 72 height 32
